Goal: Ask a question

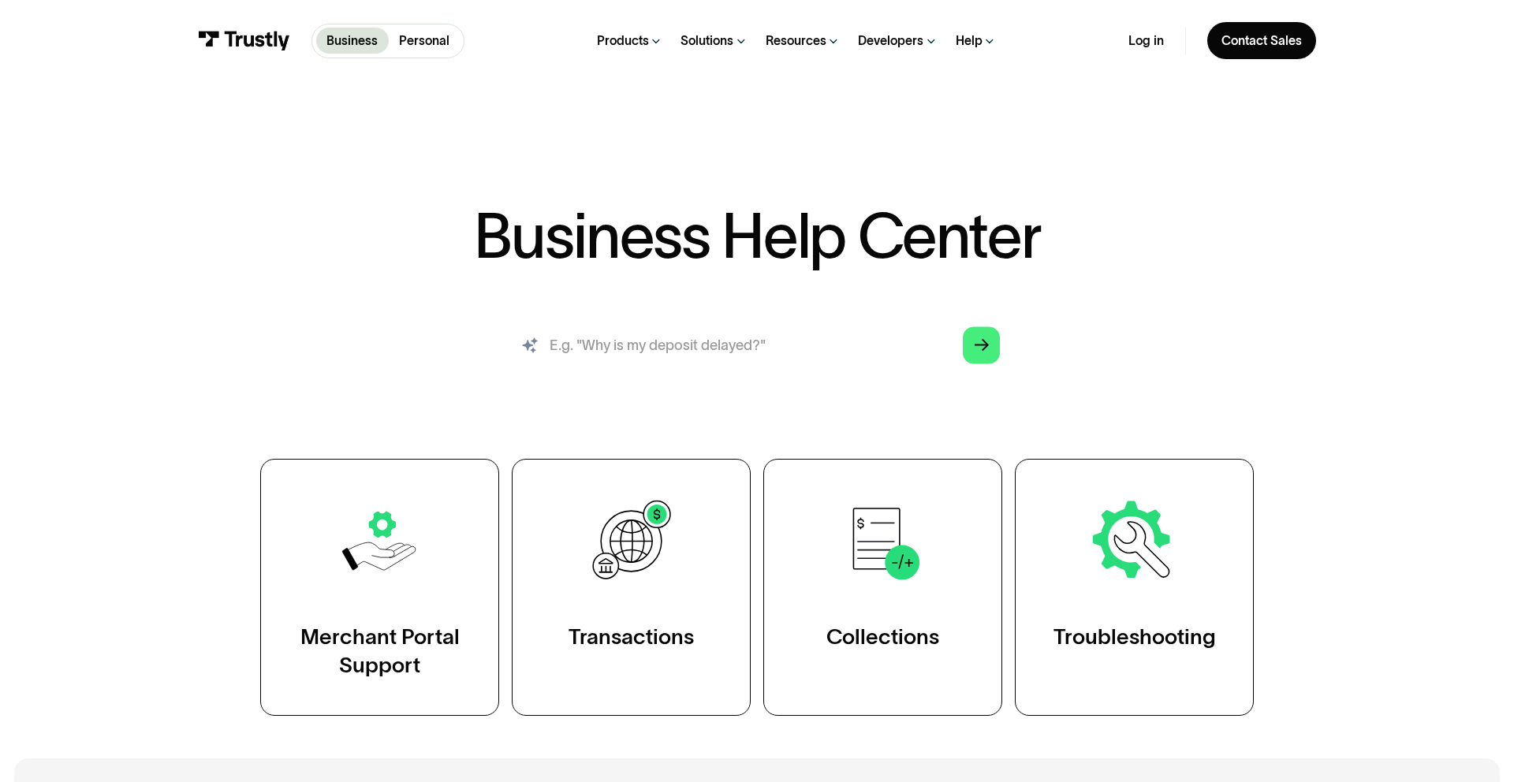
click at [827, 338] on input "search" at bounding box center [757, 345] width 515 height 57
type input "What is trustly"
click at [985, 352] on icon "Arrow Right" at bounding box center [982, 345] width 14 height 15
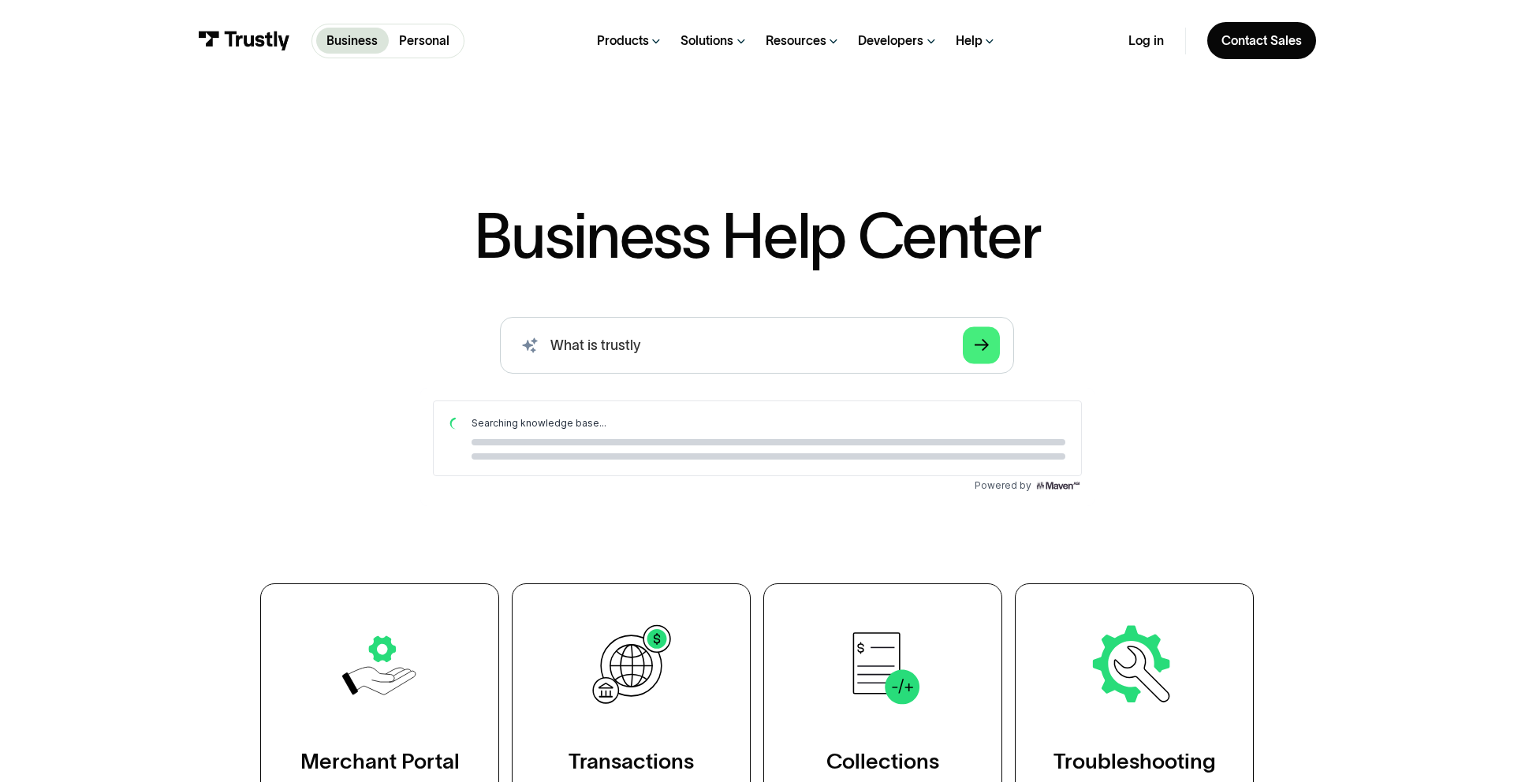
click at [1049, 484] on img at bounding box center [1057, 485] width 47 height 13
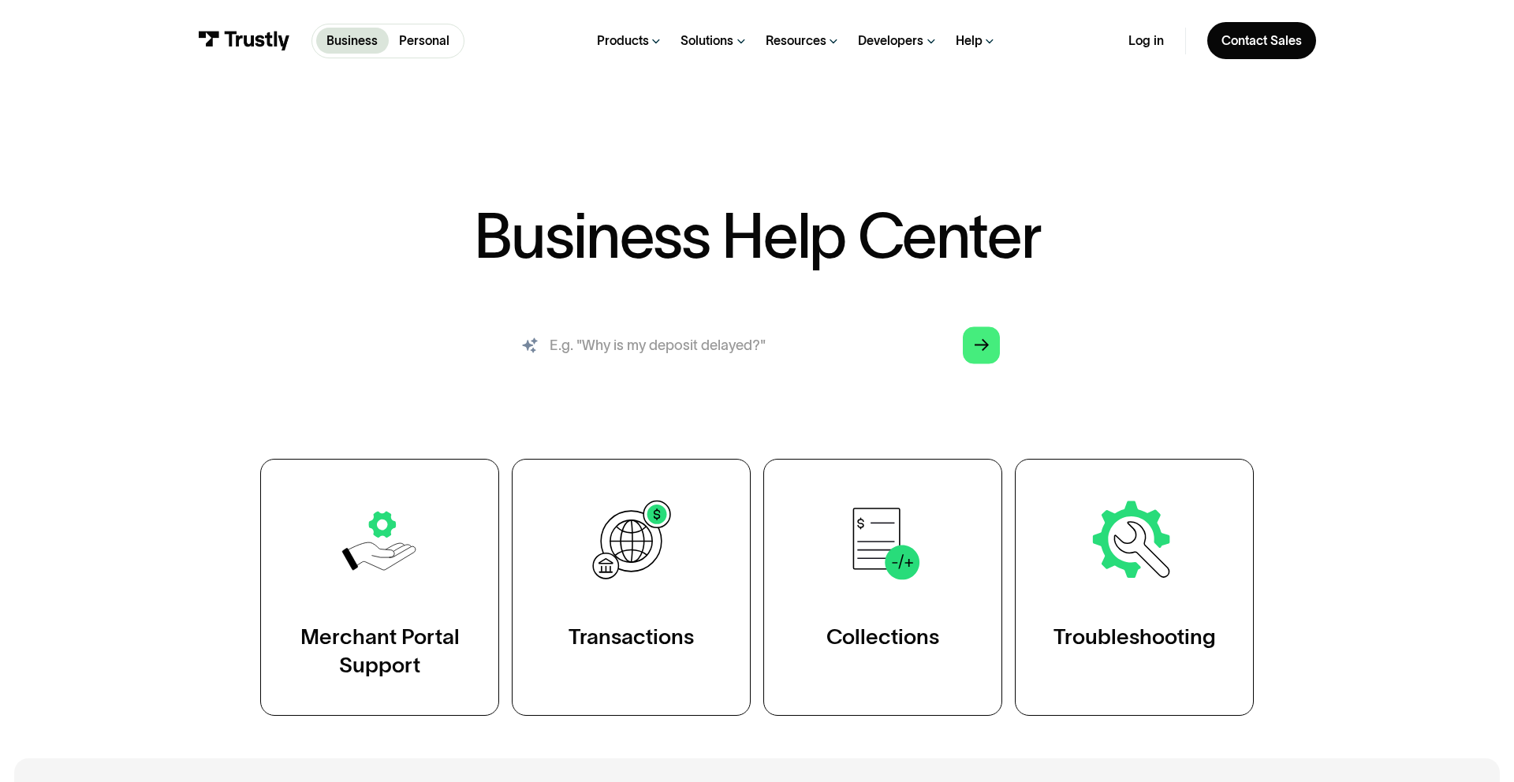
click at [807, 361] on input "search" at bounding box center [757, 345] width 515 height 57
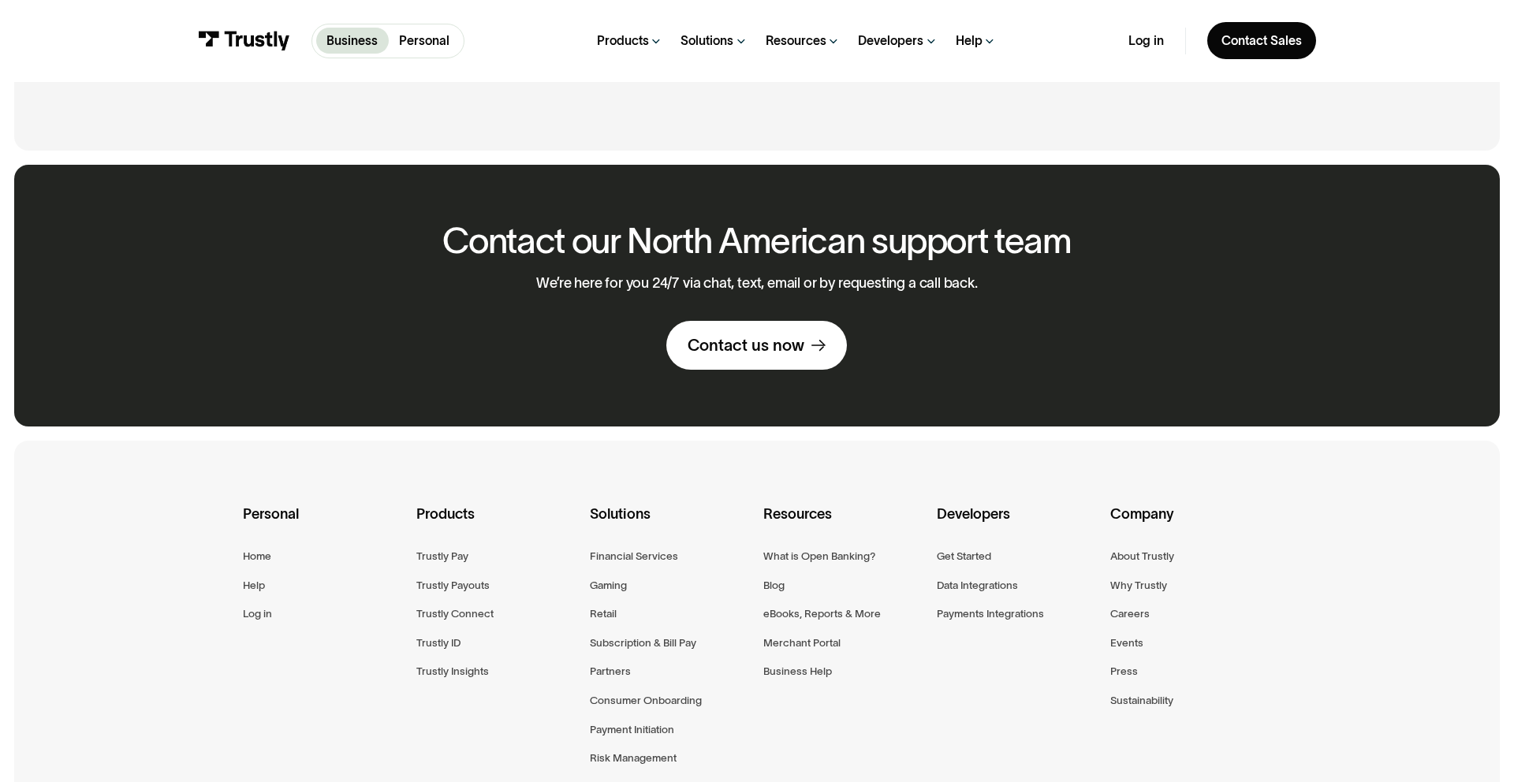
scroll to position [1077, 0]
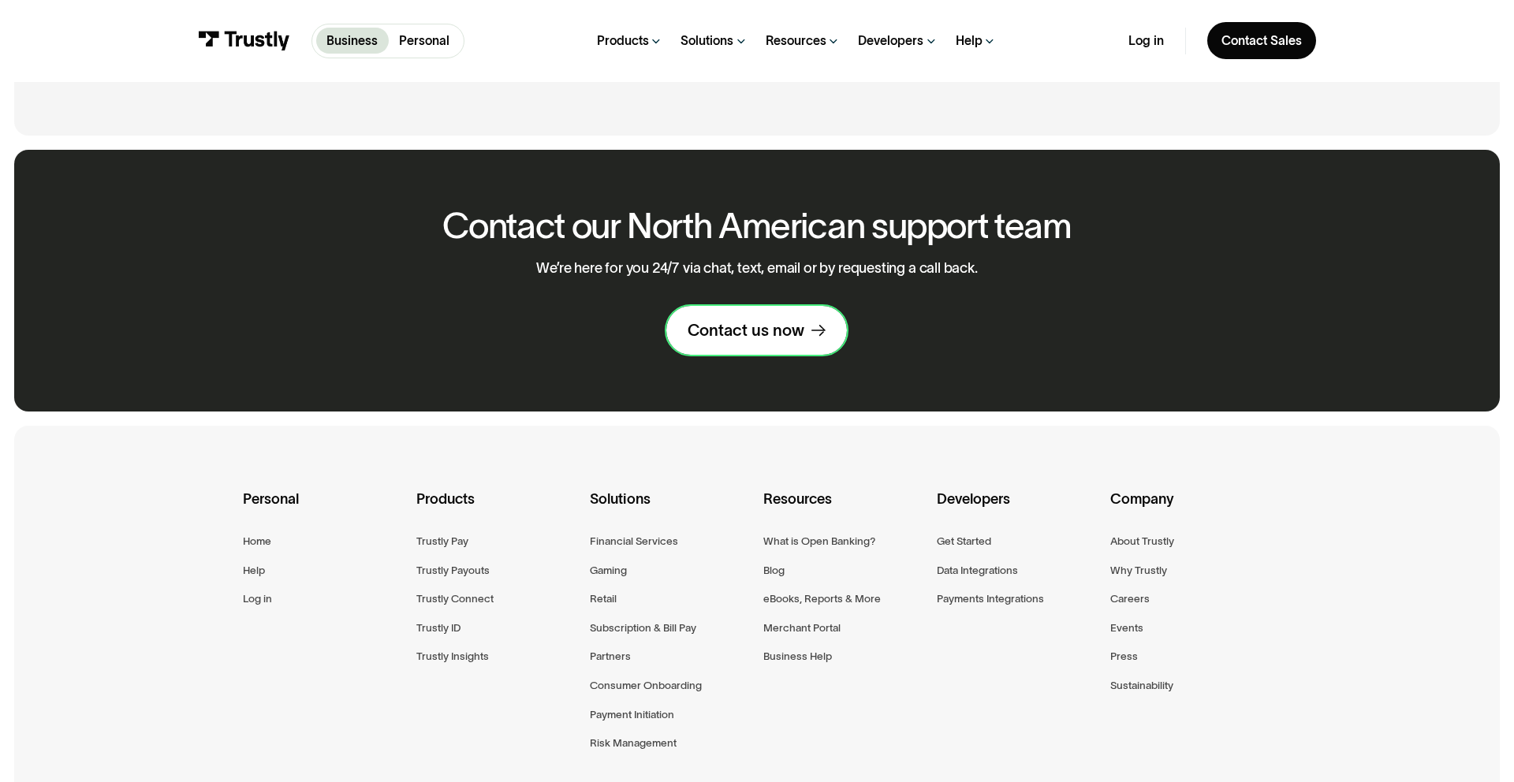
click at [774, 334] on div "Contact us now" at bounding box center [746, 330] width 117 height 21
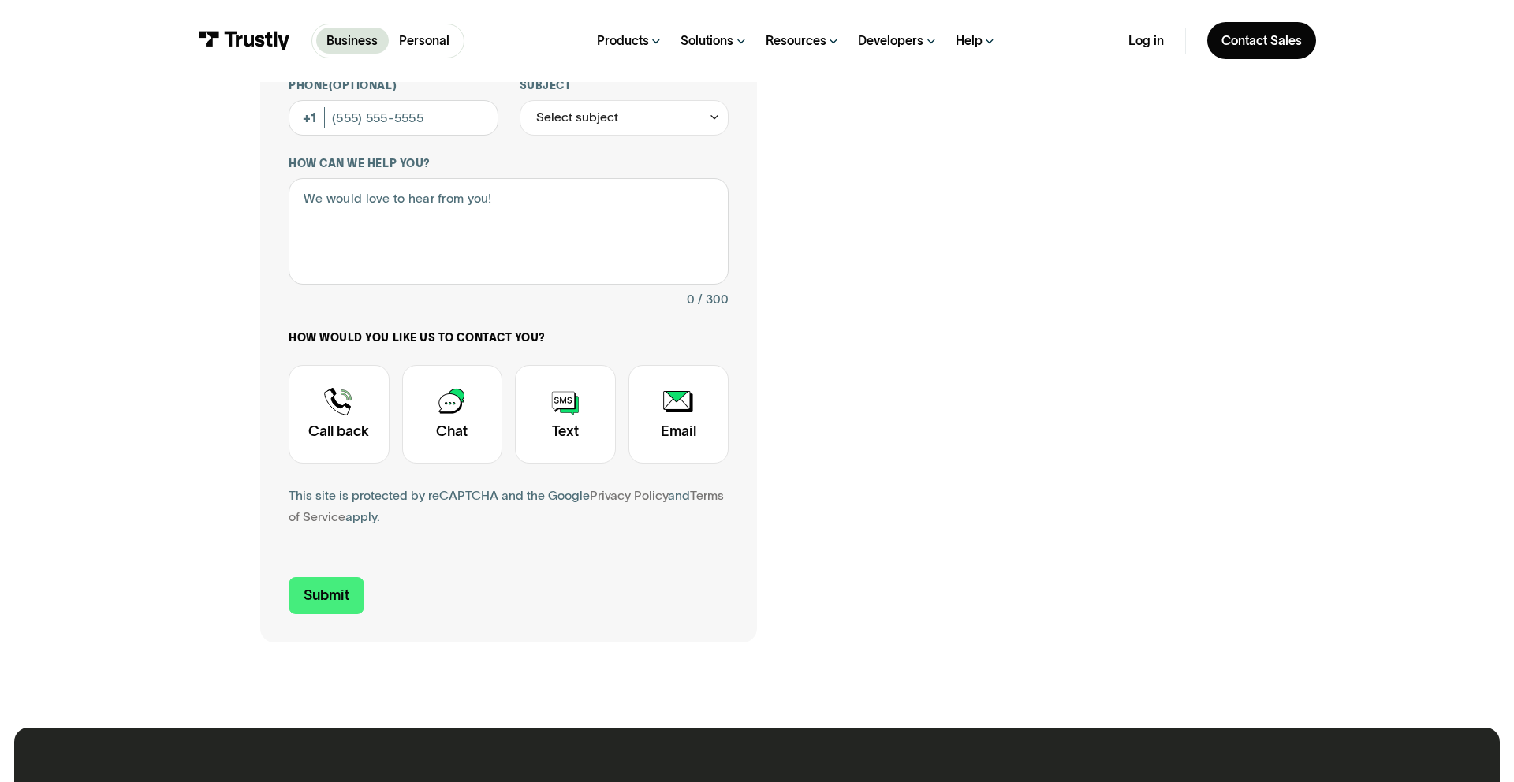
scroll to position [321, 0]
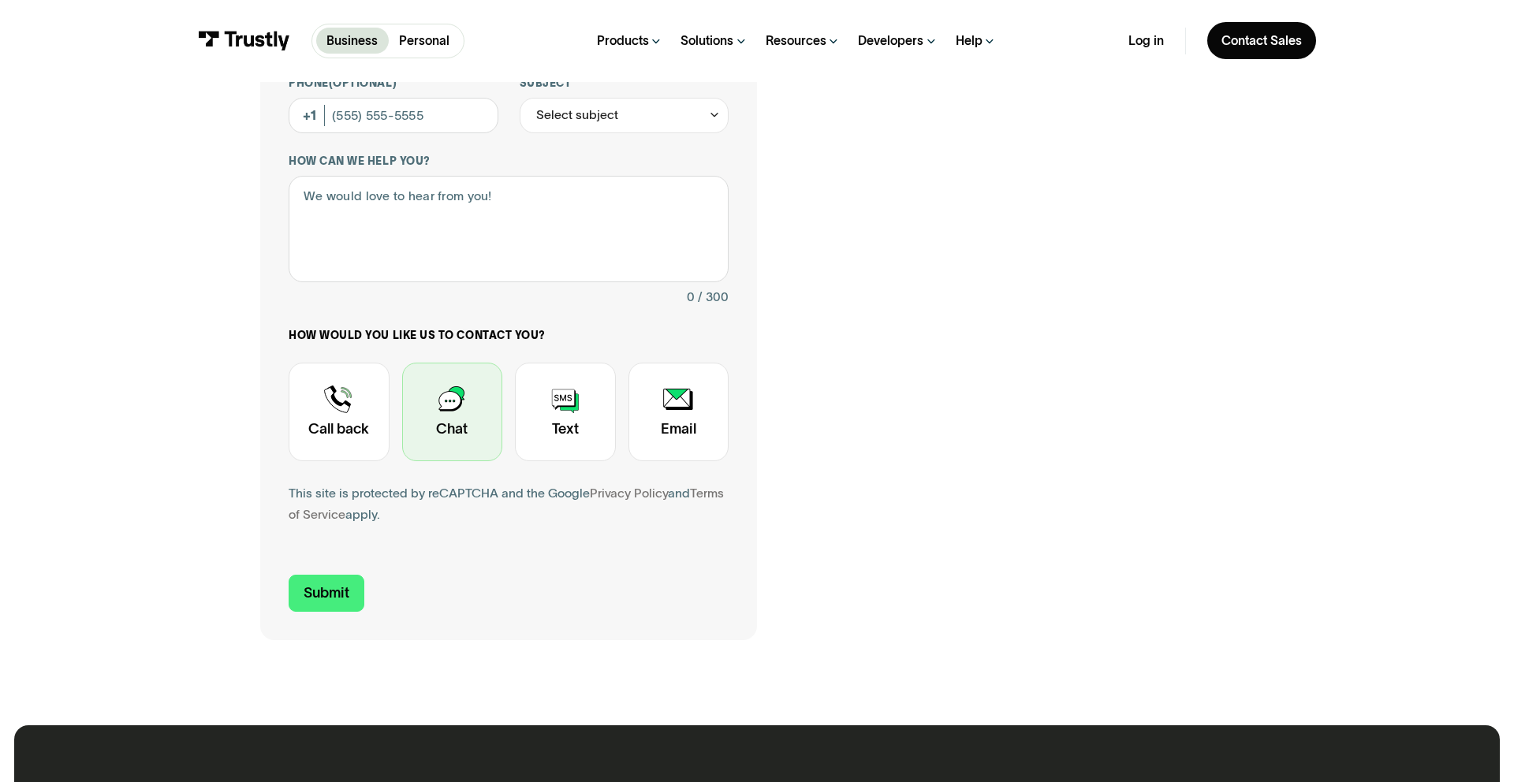
click at [482, 443] on div "Contact Trustly Support" at bounding box center [452, 412] width 101 height 99
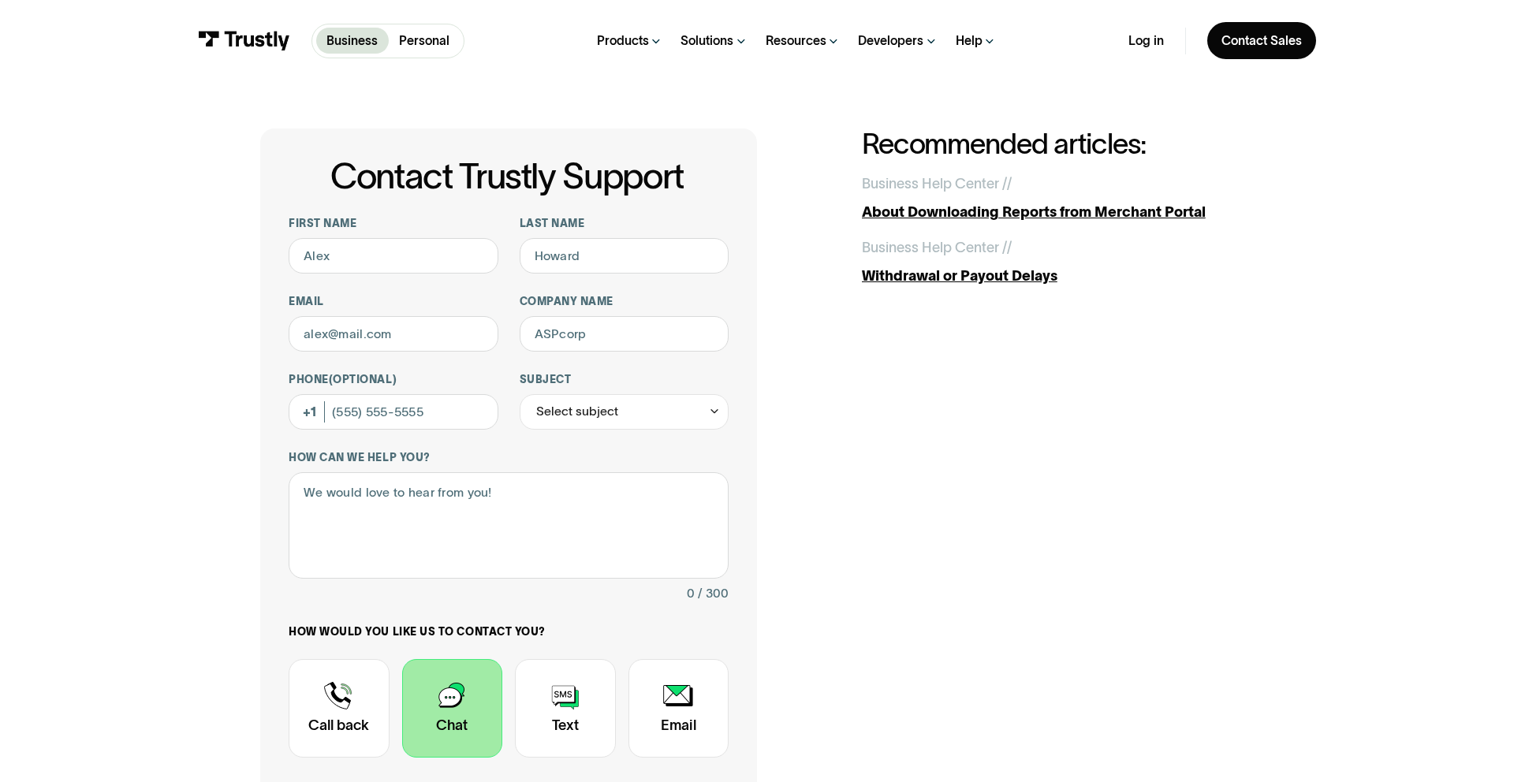
scroll to position [24, 0]
